Goal: Find specific page/section: Find specific page/section

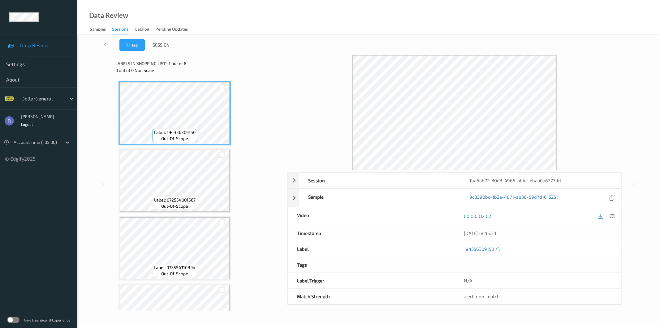
click at [13, 317] on label at bounding box center [13, 319] width 12 height 6
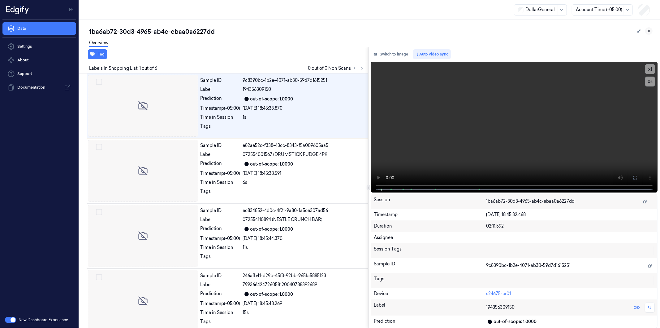
click at [649, 30] on icon at bounding box center [649, 31] width 2 height 2
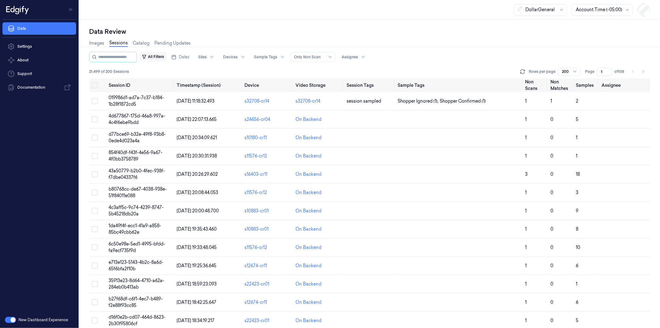
click at [162, 56] on button "All Filters" at bounding box center [152, 57] width 27 height 10
click at [163, 55] on button "All Filters" at bounding box center [152, 57] width 27 height 10
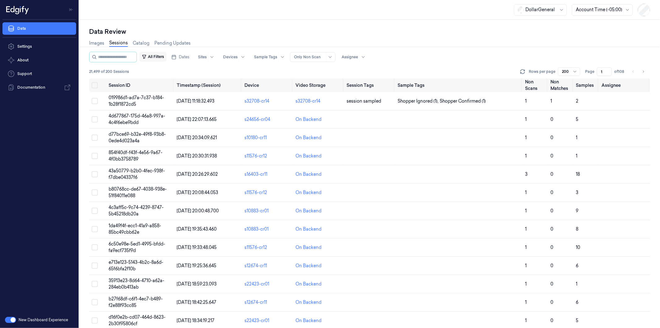
click at [163, 55] on button "All Filters" at bounding box center [152, 57] width 27 height 10
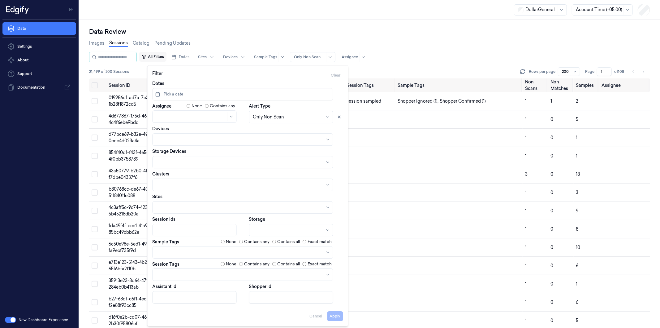
click at [163, 55] on button "All Filters" at bounding box center [152, 57] width 27 height 10
click at [376, 69] on div "21,499 of 200 Sessions Rows per page 200 Page 1 of 108" at bounding box center [369, 71] width 561 height 9
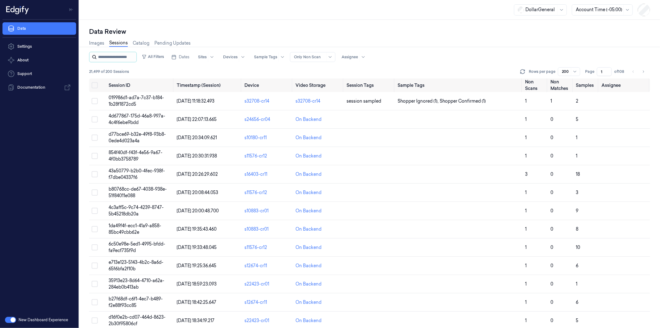
click at [106, 57] on input "string" at bounding box center [116, 57] width 37 height 10
paste input "**********"
type input "**********"
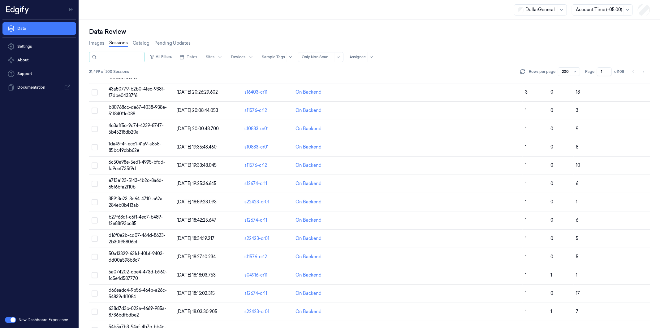
scroll to position [0, 0]
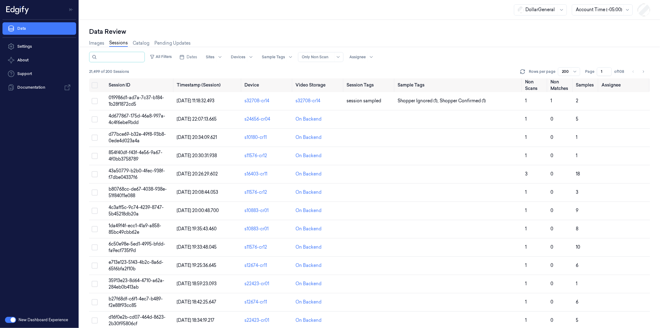
click at [171, 68] on div "21,499 of 200 Sessions Rows per page 200 Page 1 of 108" at bounding box center [369, 71] width 561 height 9
click at [158, 59] on button "All Filters" at bounding box center [160, 57] width 27 height 10
click at [158, 59] on button "All Filters" at bounding box center [152, 57] width 27 height 10
click at [162, 56] on button "All Filters" at bounding box center [152, 57] width 27 height 10
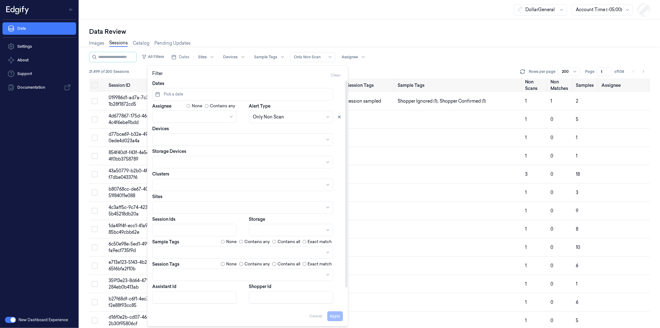
click at [169, 229] on div at bounding box center [195, 230] width 77 height 7
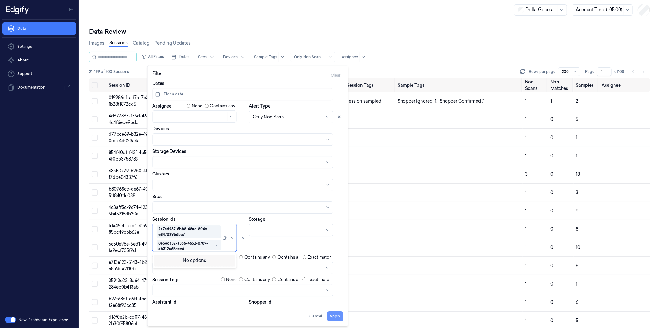
click at [335, 315] on button "Apply" at bounding box center [336, 316] width 16 height 10
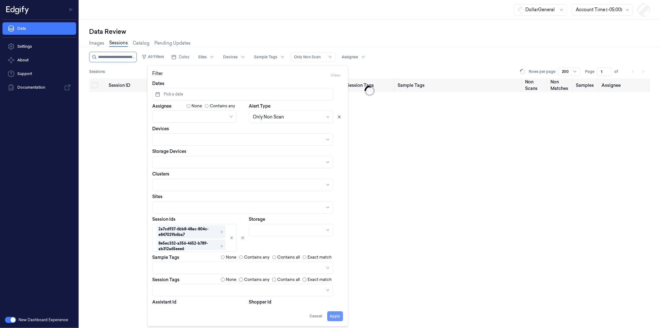
type input "**********"
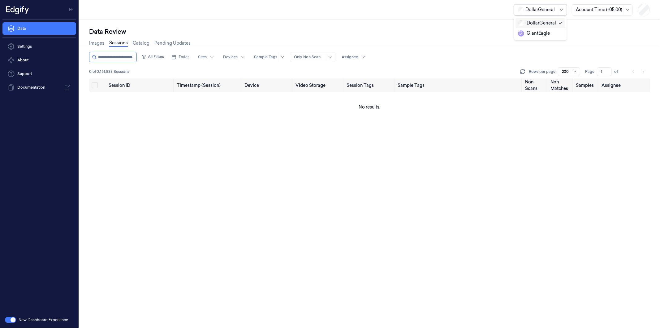
click at [535, 8] on div at bounding box center [541, 10] width 31 height 7
click at [539, 32] on div "GiantEagle" at bounding box center [534, 33] width 32 height 7
click at [115, 57] on input "string" at bounding box center [116, 57] width 37 height 10
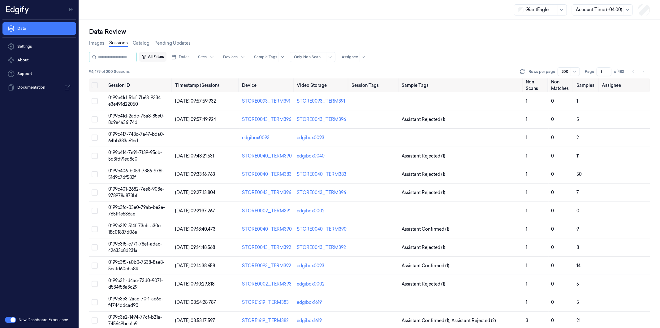
click at [159, 56] on button "All Filters" at bounding box center [152, 57] width 27 height 10
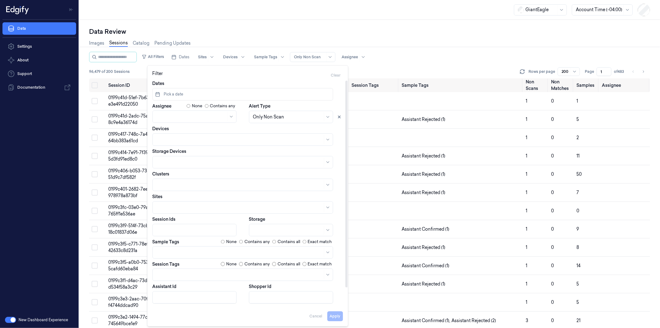
click at [162, 229] on div at bounding box center [195, 230] width 77 height 7
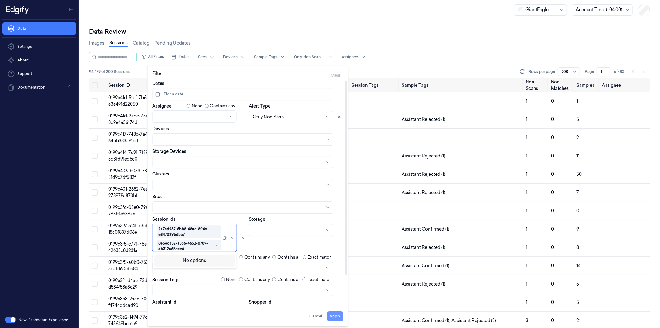
click at [333, 314] on button "Apply" at bounding box center [336, 316] width 16 height 10
type input "**********"
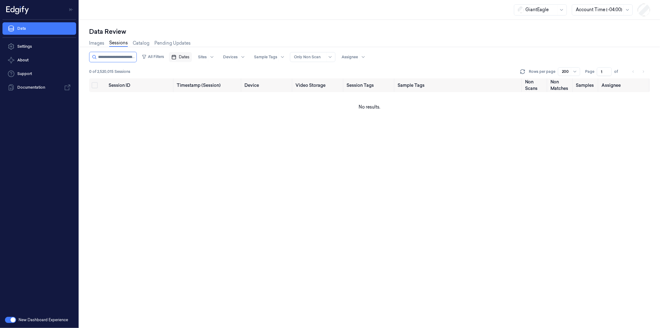
click at [189, 55] on span "Dates" at bounding box center [184, 57] width 11 height 6
click at [162, 55] on button "All Filters" at bounding box center [152, 57] width 27 height 10
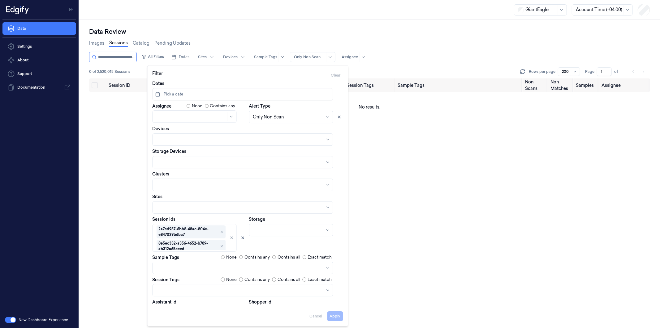
click at [412, 140] on div "Session ID Timestamp (Session) Device Video Storage Session Tags Sample Tags No…" at bounding box center [369, 203] width 561 height 250
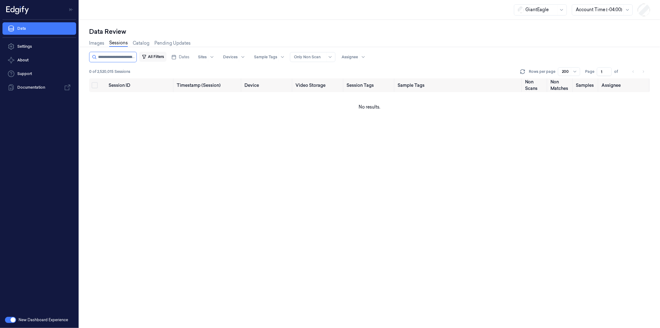
click at [167, 57] on button "All Filters" at bounding box center [152, 57] width 27 height 10
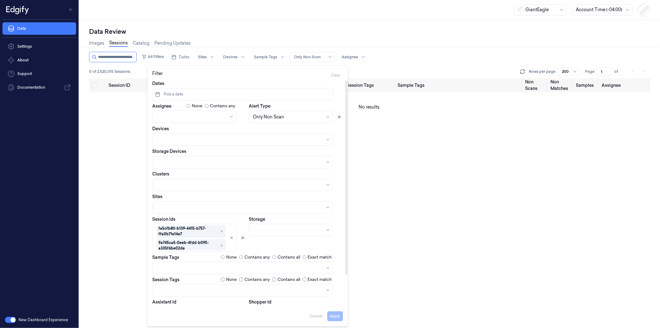
scroll to position [619, 0]
click at [406, 148] on div "All Filters Dates Sites Devices Sample Tags Alert Type Only Non Scan Assignee 0…" at bounding box center [369, 190] width 561 height 276
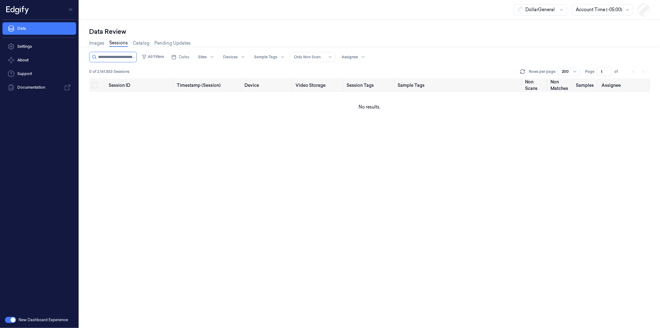
click at [546, 9] on div at bounding box center [541, 10] width 31 height 7
click at [544, 23] on div "DollarGeneral" at bounding box center [537, 23] width 38 height 7
click at [264, 32] on div "Data Review" at bounding box center [369, 31] width 561 height 9
click at [217, 110] on td "No results." at bounding box center [369, 107] width 561 height 30
click at [119, 58] on input "string" at bounding box center [116, 57] width 37 height 10
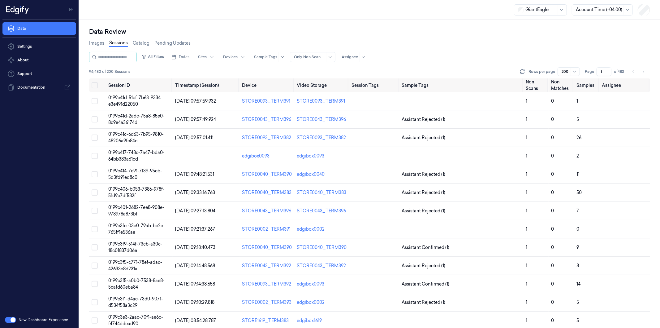
click at [469, 15] on div "GiantEagle Account Time (-04:00)" at bounding box center [369, 10] width 581 height 20
click at [534, 10] on div at bounding box center [541, 10] width 31 height 7
click at [533, 22] on div "DollarGeneral" at bounding box center [537, 23] width 38 height 7
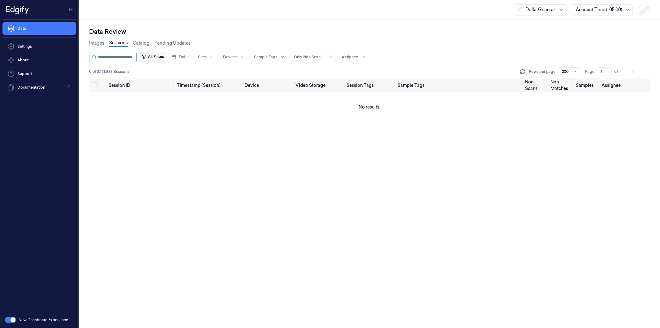
click at [160, 56] on button "All Filters" at bounding box center [152, 57] width 27 height 10
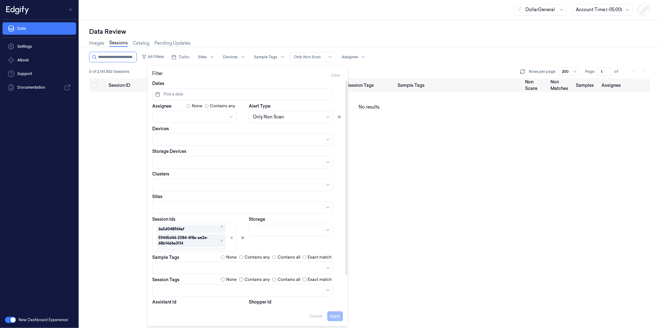
scroll to position [997, 0]
click at [475, 180] on div "Session ID Timestamp (Session) Device Video Storage Session Tags Sample Tags No…" at bounding box center [369, 203] width 561 height 250
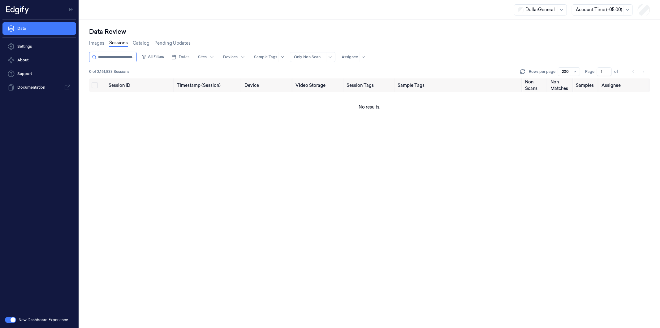
click at [10, 318] on button "button" at bounding box center [10, 319] width 11 height 6
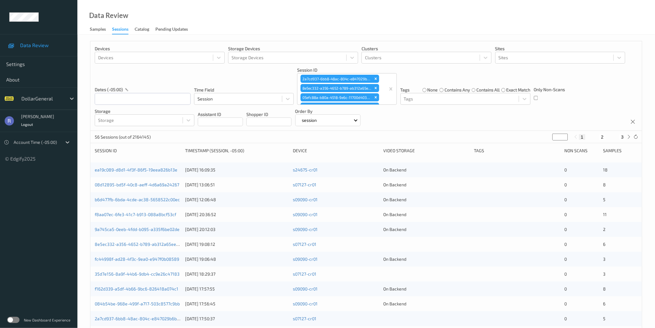
click at [358, 146] on div "Devices Devices Storage Devices Storage Devices Clusters Clusters Sites Sites d…" at bounding box center [366, 257] width 552 height 432
click at [10, 316] on div "New Dashboard Experience" at bounding box center [38, 319] width 77 height 16
click at [13, 319] on label at bounding box center [13, 319] width 12 height 6
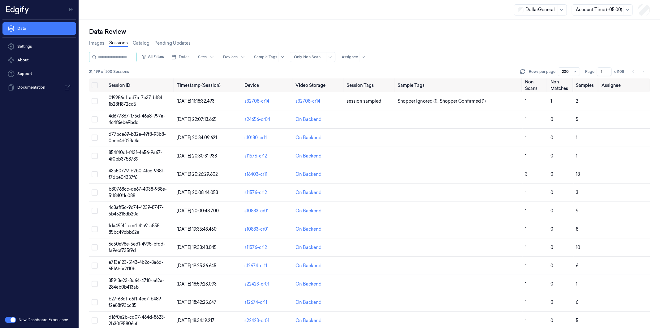
click at [13, 319] on button "button" at bounding box center [10, 319] width 11 height 6
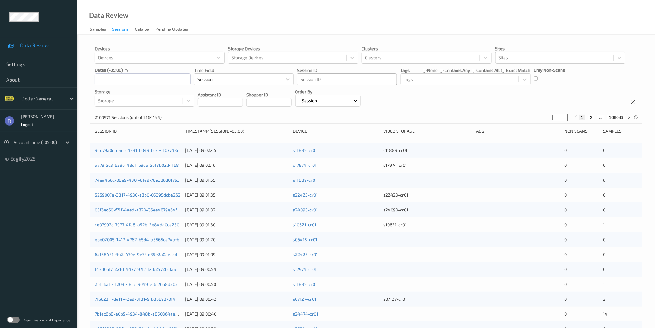
click at [346, 80] on div at bounding box center [347, 79] width 93 height 7
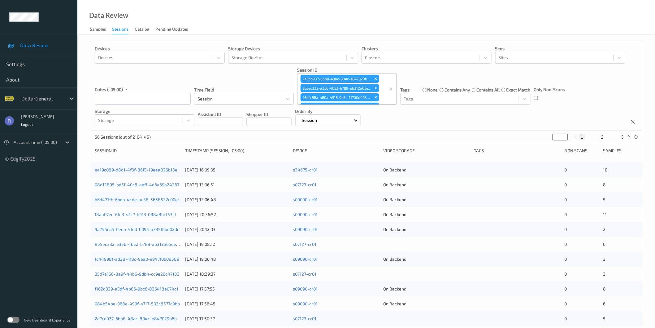
click at [337, 141] on div "56 Sessions (out of 2164145) * 1 2 3" at bounding box center [366, 137] width 552 height 12
click at [111, 168] on link "ea19c089-d8d1-4f3f-86f5-19eea826b13e" at bounding box center [136, 169] width 83 height 5
